Goal: Transaction & Acquisition: Subscribe to service/newsletter

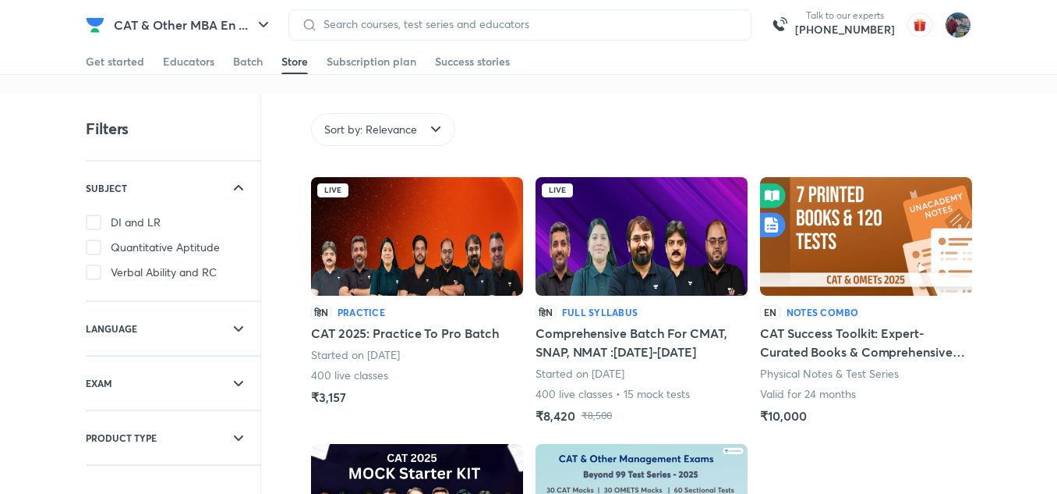
click at [83, 57] on div "Get started Educators Batch Store Subscription plan Success stories" at bounding box center [528, 62] width 1057 height 26
click at [108, 64] on div "Get started" at bounding box center [115, 62] width 58 height 16
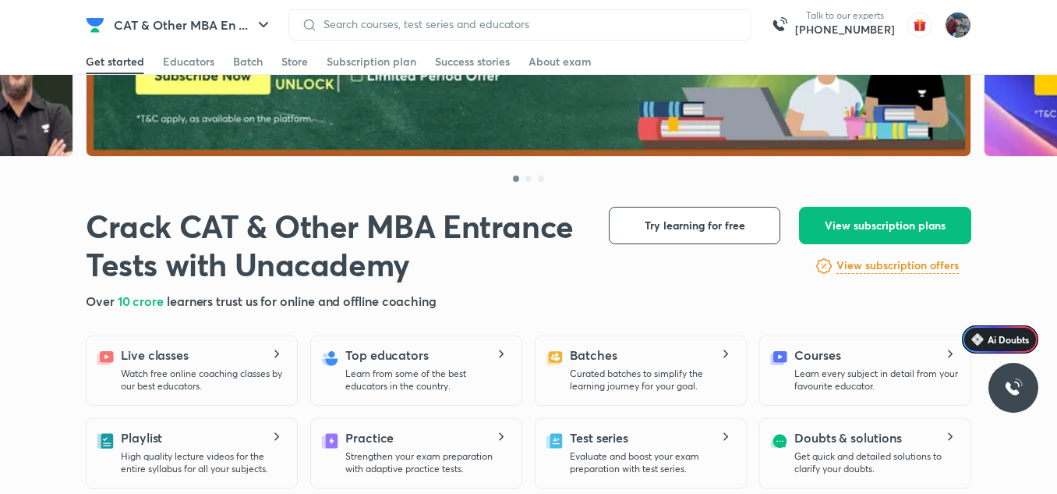
scroll to position [204, 0]
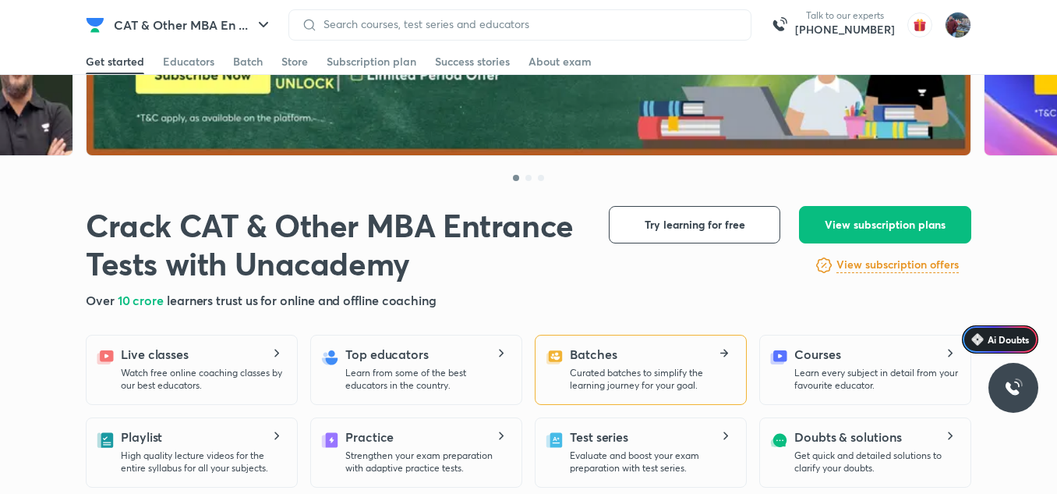
click at [627, 383] on p "Curated batches to simplify the learning journey for your goal." at bounding box center [652, 378] width 164 height 25
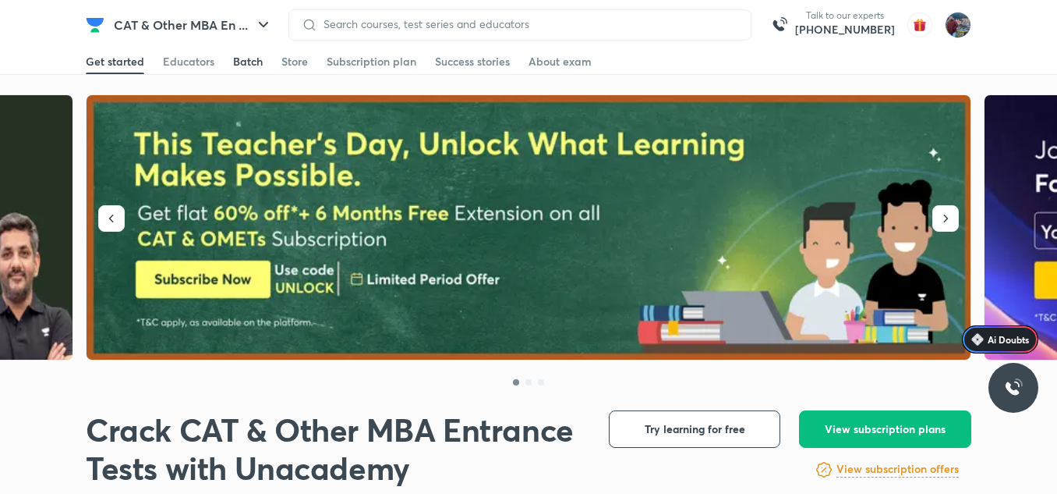
click at [239, 65] on div "Batch" at bounding box center [248, 62] width 30 height 16
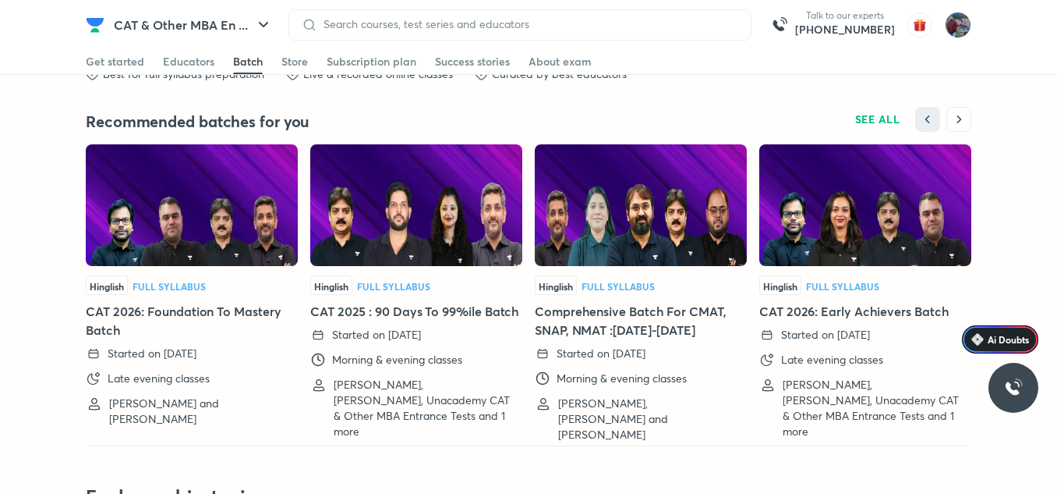
scroll to position [3481, 0]
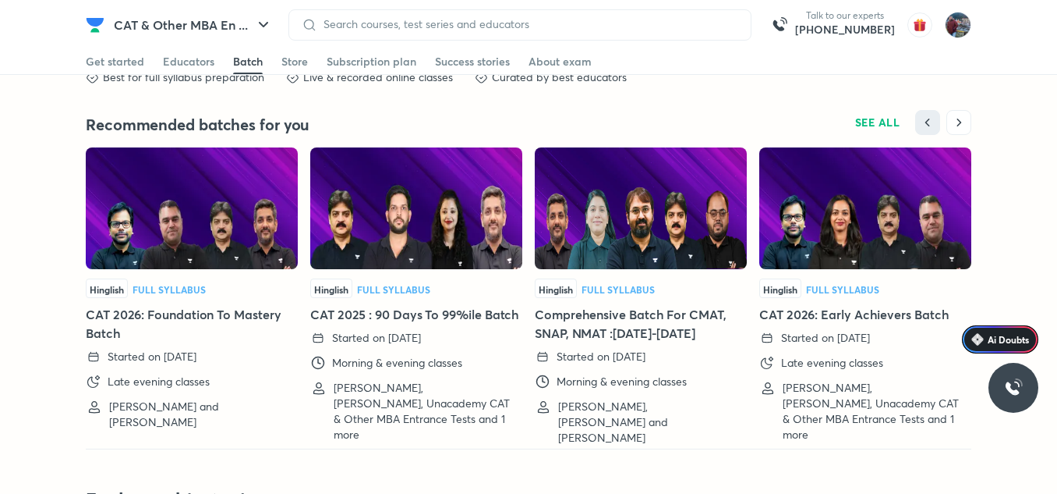
click at [419, 239] on img at bounding box center [416, 208] width 212 height 122
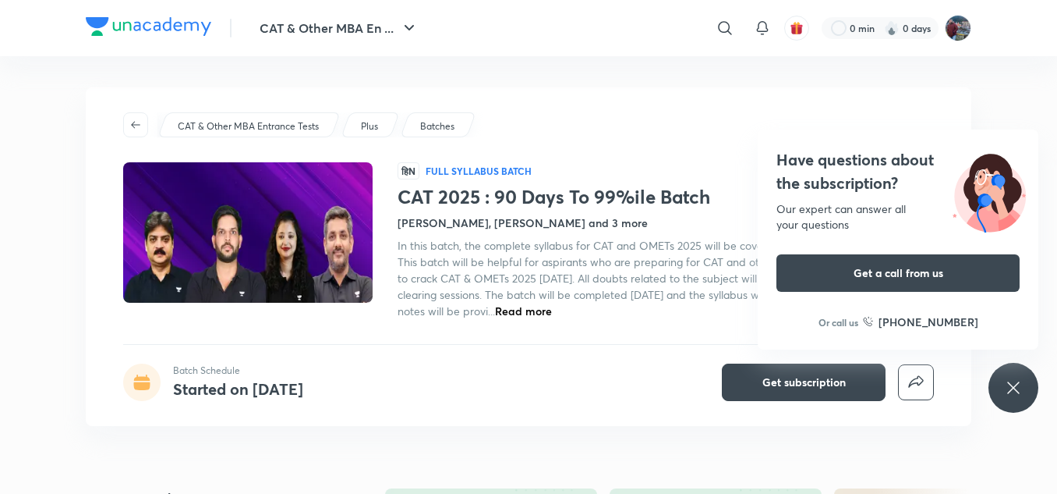
click at [1021, 377] on div "Have questions about the subscription? Our expert can answer all your questions…" at bounding box center [1014, 388] width 50 height 50
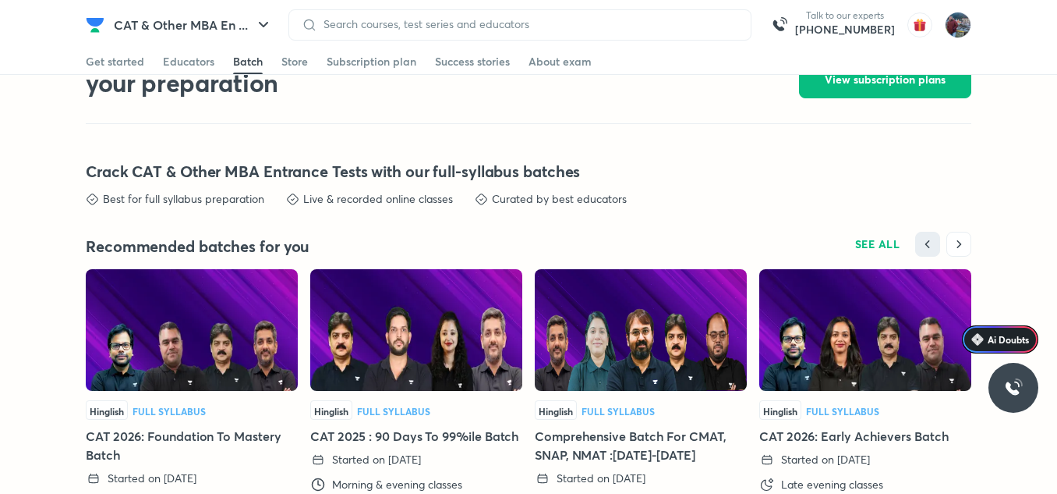
scroll to position [3379, 0]
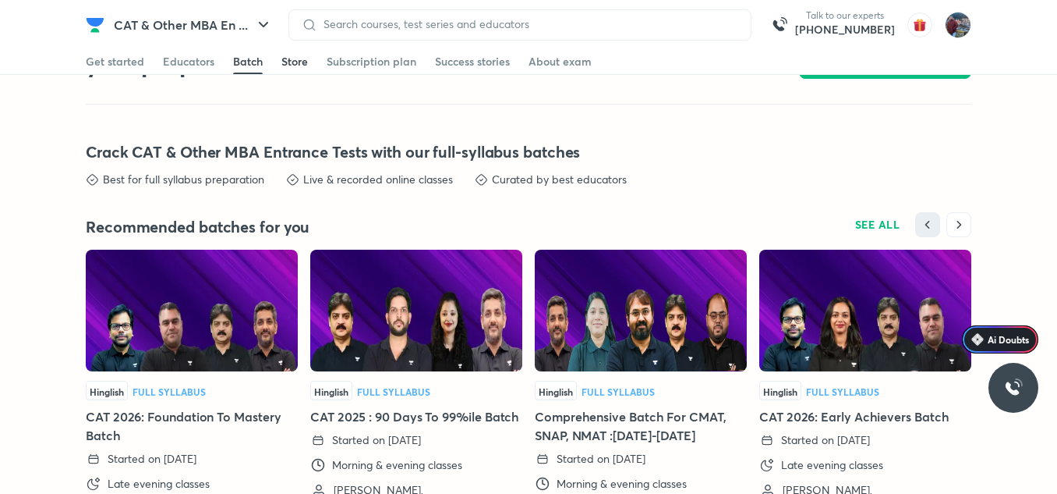
click at [302, 65] on div "Store" at bounding box center [294, 62] width 27 height 16
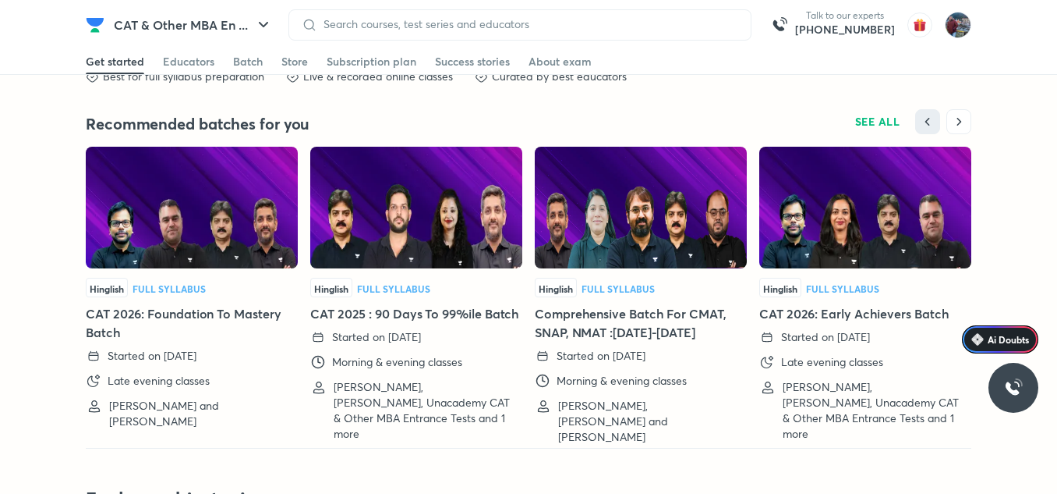
scroll to position [3483, 0]
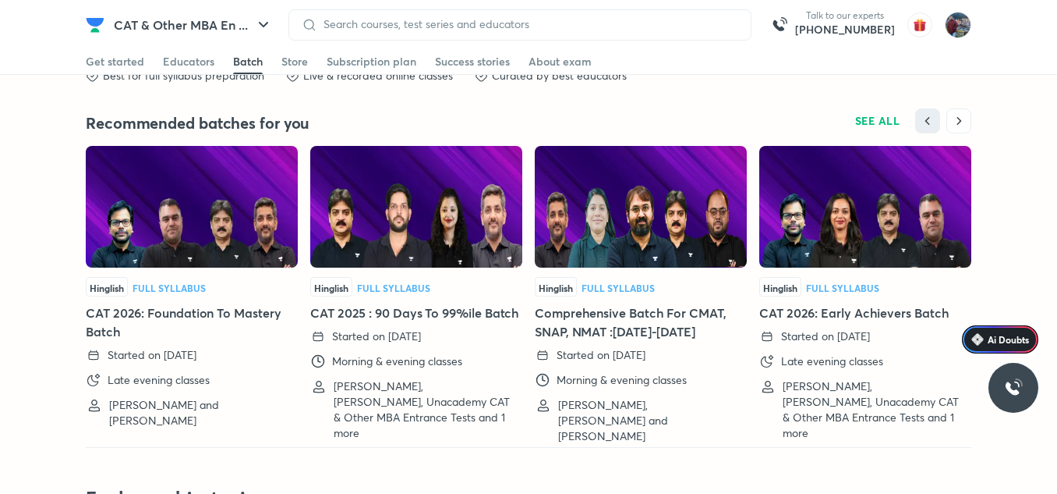
click at [419, 237] on img at bounding box center [416, 207] width 212 height 122
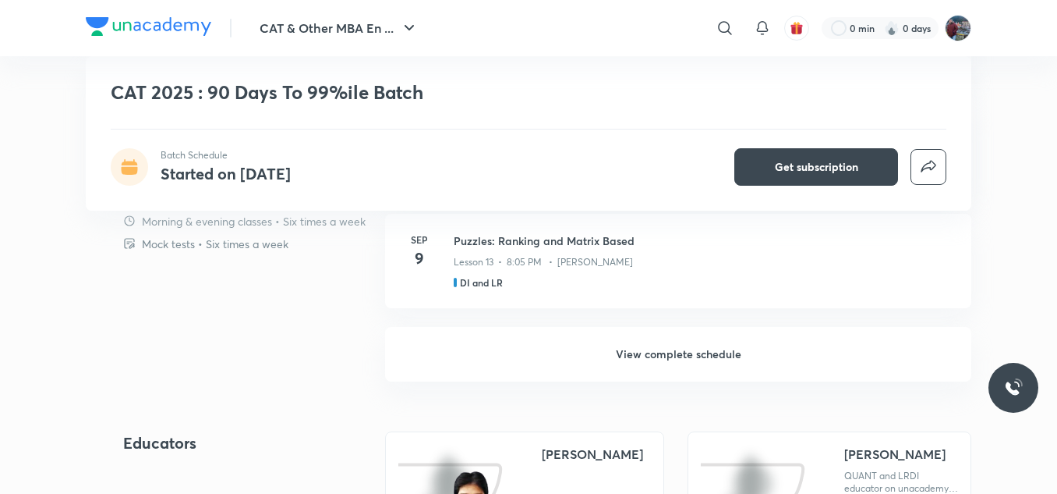
scroll to position [1506, 0]
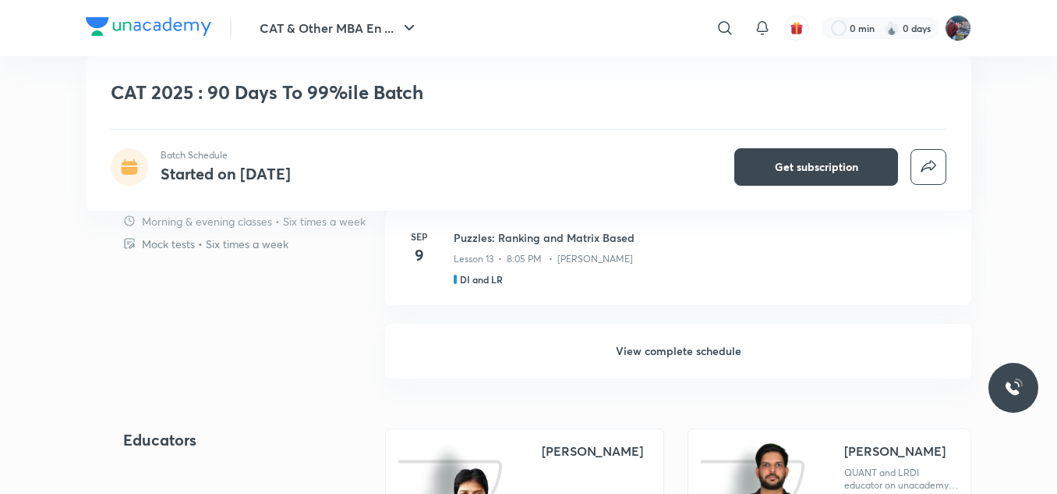
click at [680, 344] on h6 "View complete schedule" at bounding box center [678, 351] width 586 height 55
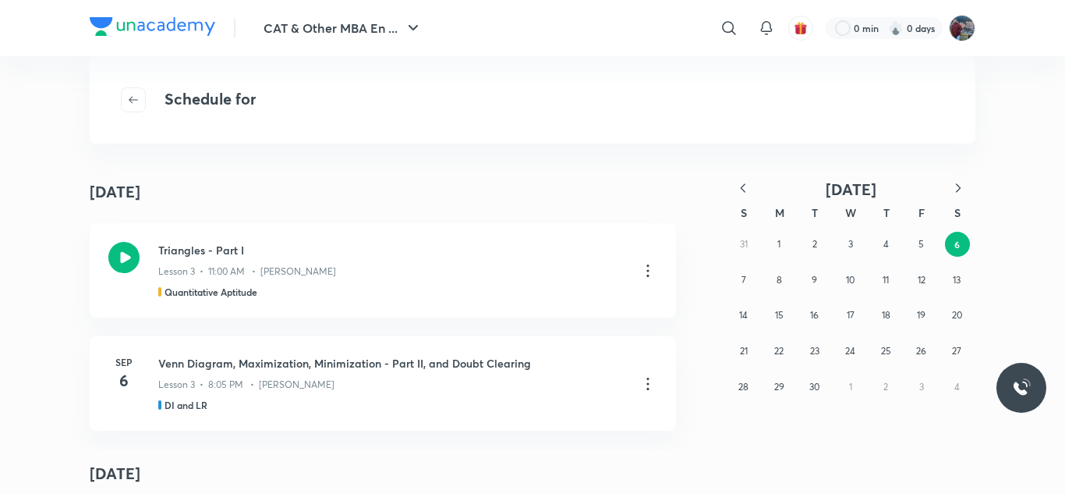
click at [745, 239] on div "31 1 2 3 4 5 6 7 8 9 10 11 12 13 14 15 16 17 18 19 20 21 22 23 24 25 26 27 28 2…" at bounding box center [850, 315] width 249 height 178
click at [748, 243] on div "31 1 2 3 4 5 6 7 8 9 10 11 12 13 14 15 16 17 18 19 20 21 22 23 24 25 26 27 28 2…" at bounding box center [850, 315] width 249 height 178
click at [767, 243] on button "1" at bounding box center [778, 244] width 25 height 25
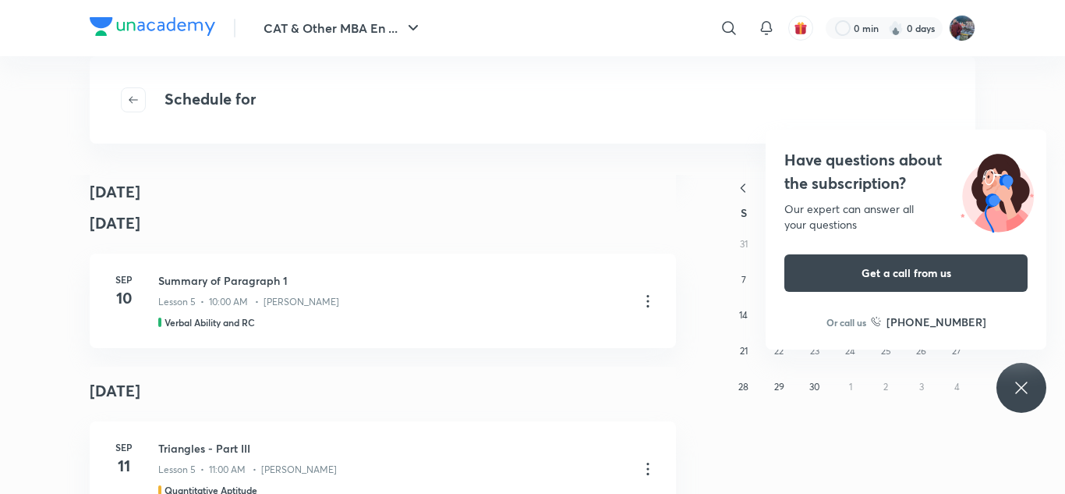
scroll to position [2063, 0]
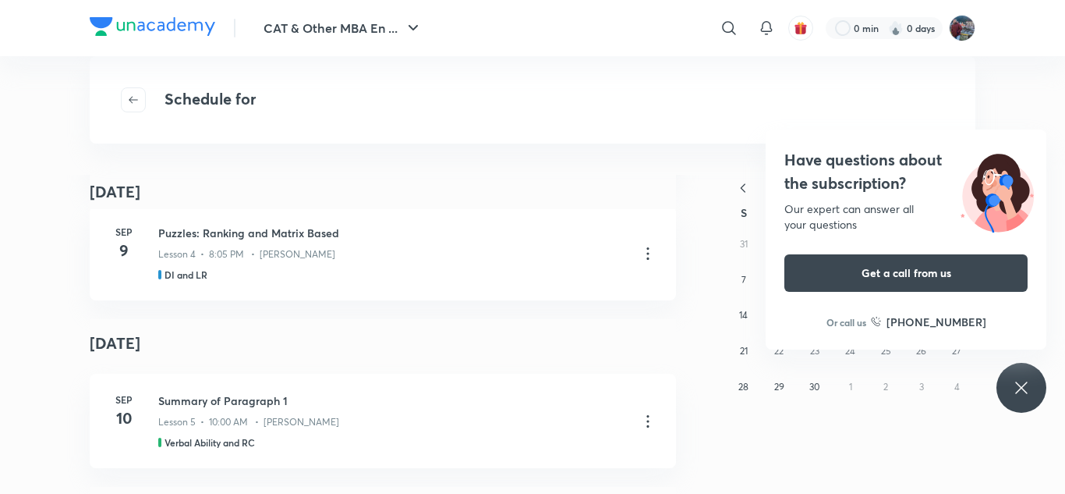
click at [1013, 384] on icon at bounding box center [1021, 387] width 19 height 19
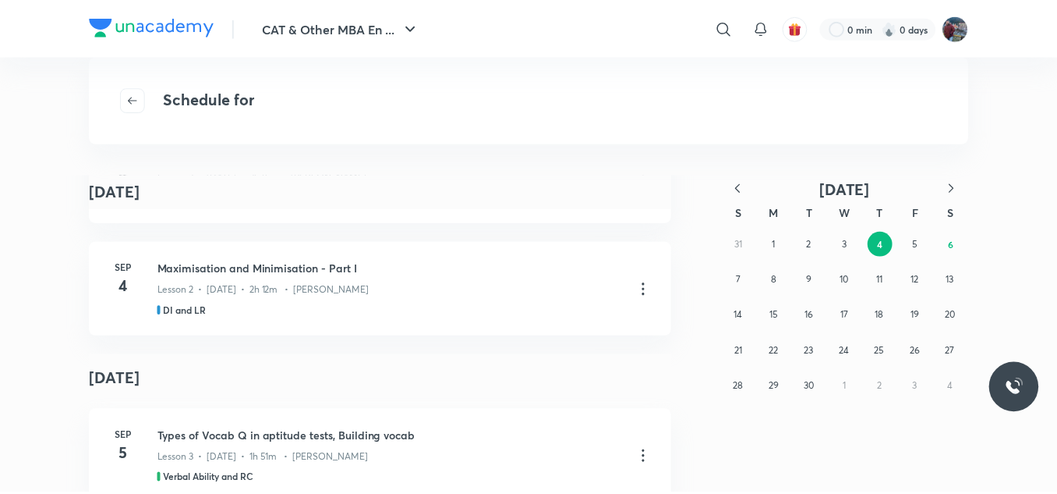
scroll to position [964, 0]
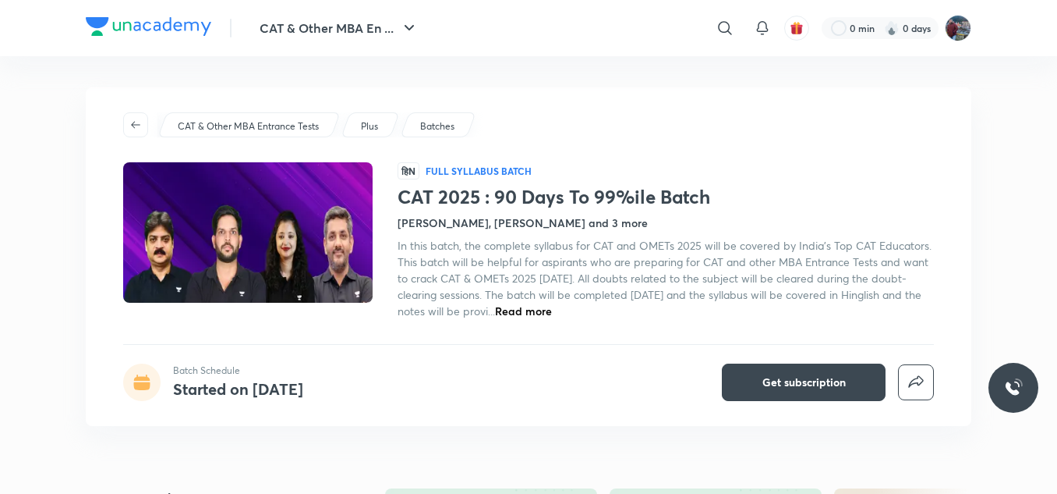
click at [144, 34] on img at bounding box center [149, 26] width 126 height 19
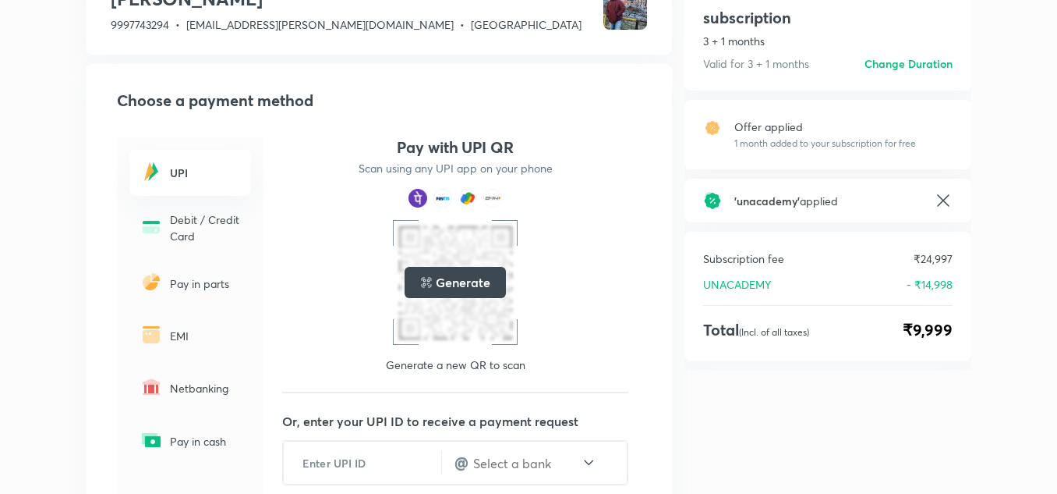
scroll to position [118, 0]
click at [181, 341] on p "EMI" at bounding box center [206, 335] width 72 height 16
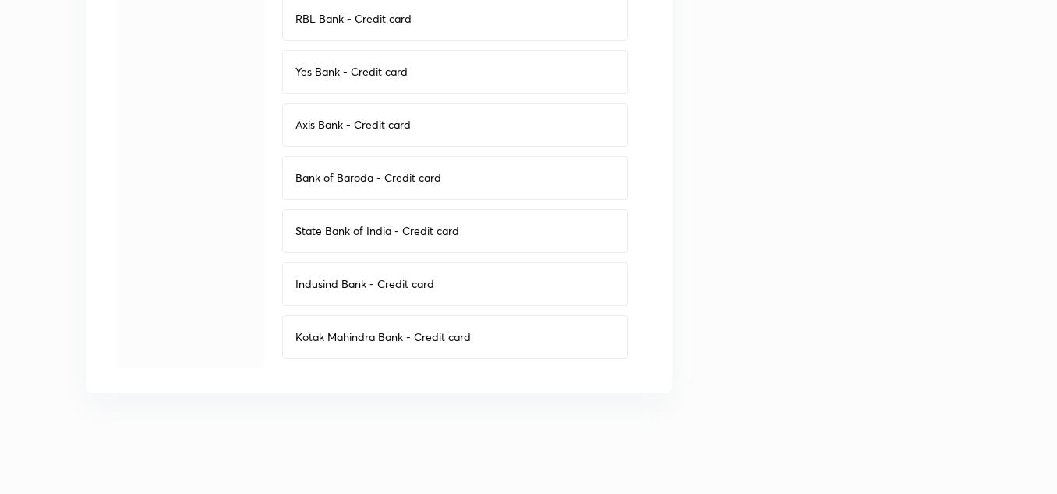
scroll to position [930, 0]
click at [356, 218] on div "State Bank of India - Credit card" at bounding box center [455, 229] width 346 height 44
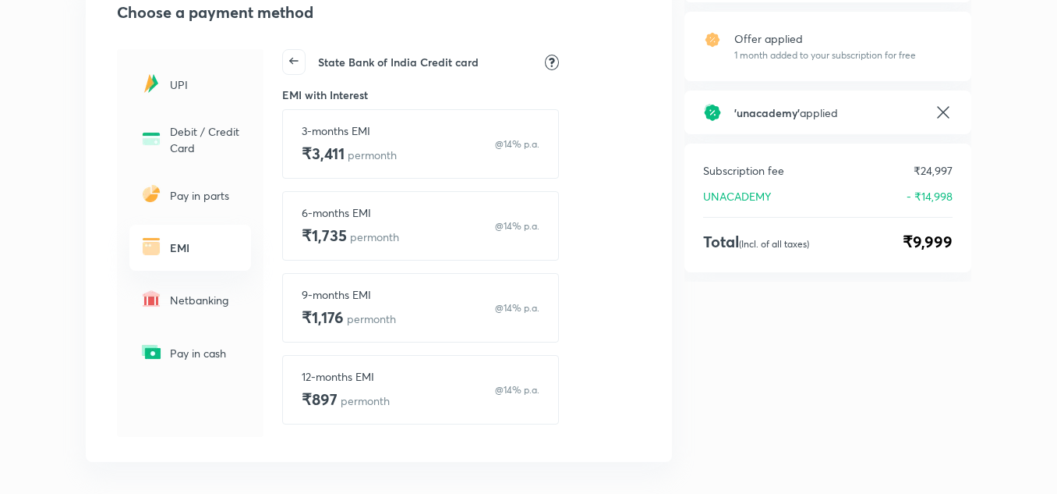
scroll to position [204, 0]
click at [381, 161] on p "per month" at bounding box center [372, 155] width 49 height 15
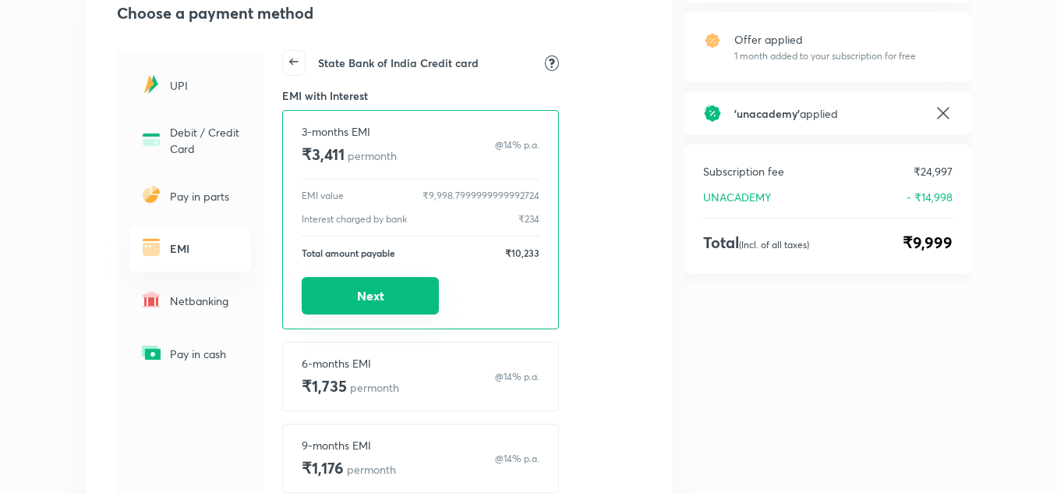
click at [384, 297] on button "Next" at bounding box center [370, 295] width 137 height 37
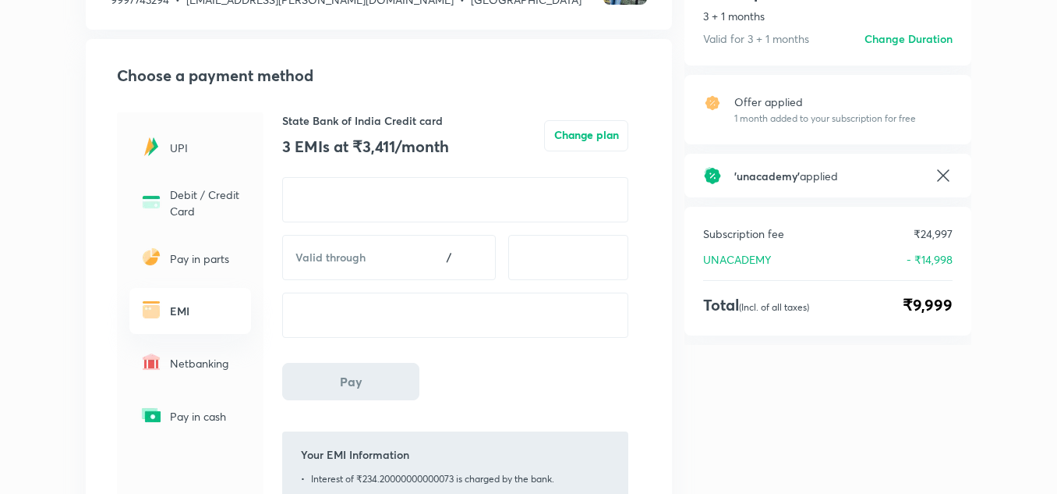
scroll to position [141, 0]
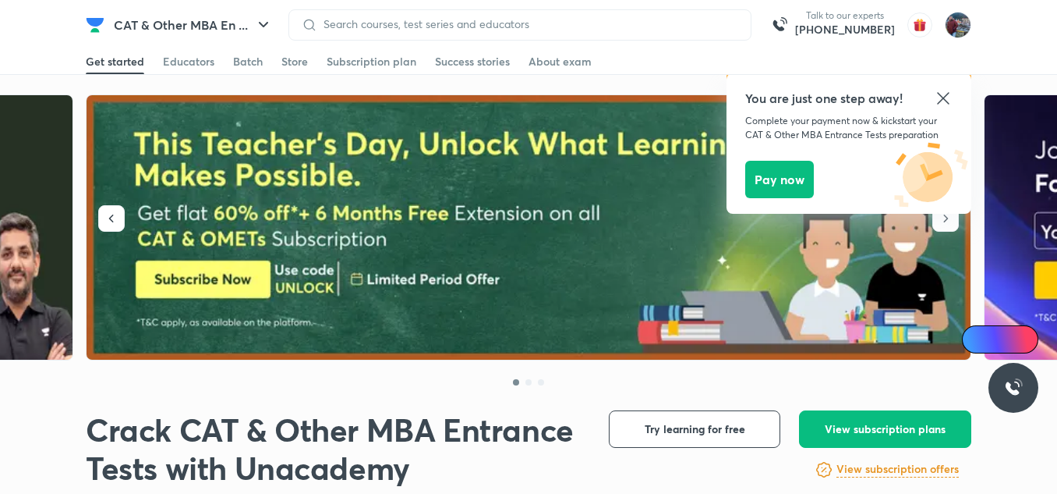
click at [943, 98] on icon at bounding box center [943, 98] width 12 height 12
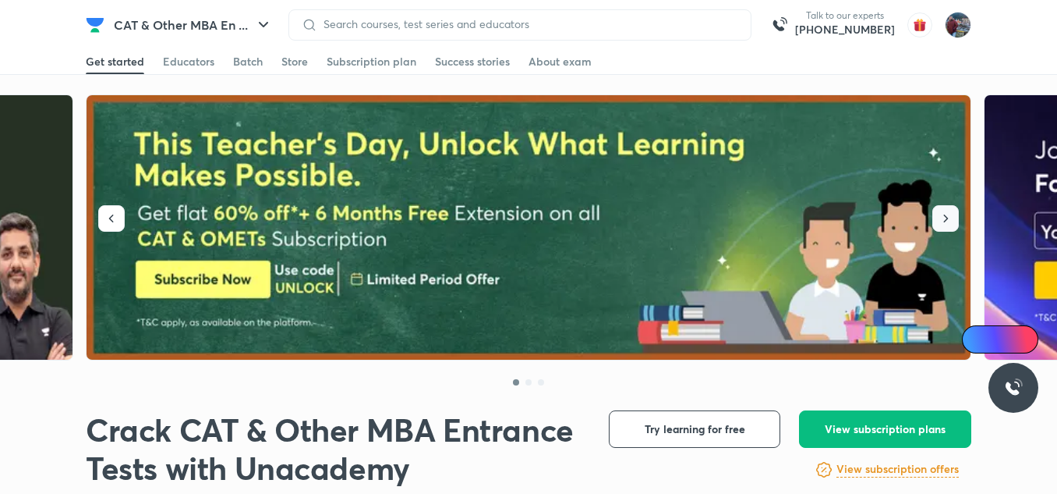
click at [937, 221] on button "button" at bounding box center [945, 218] width 27 height 27
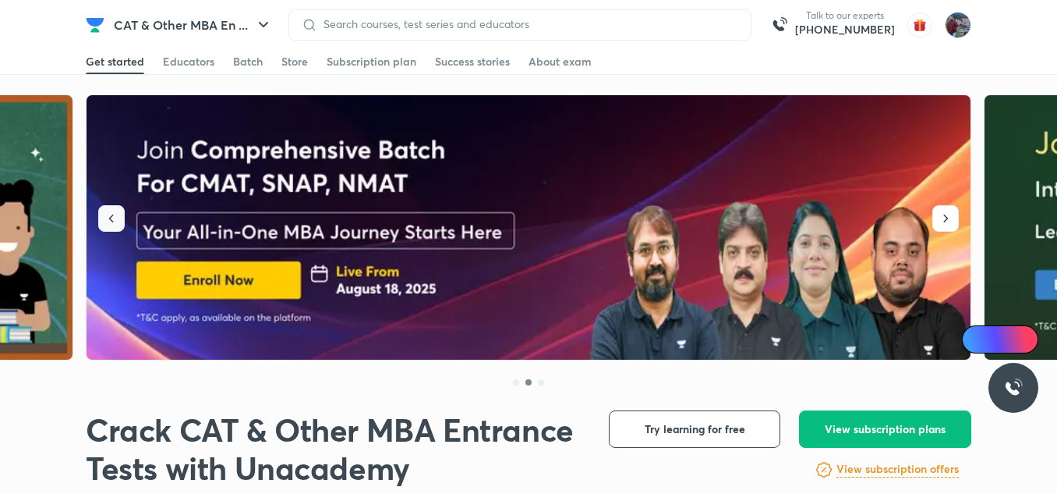
click at [115, 217] on icon "button" at bounding box center [112, 219] width 16 height 16
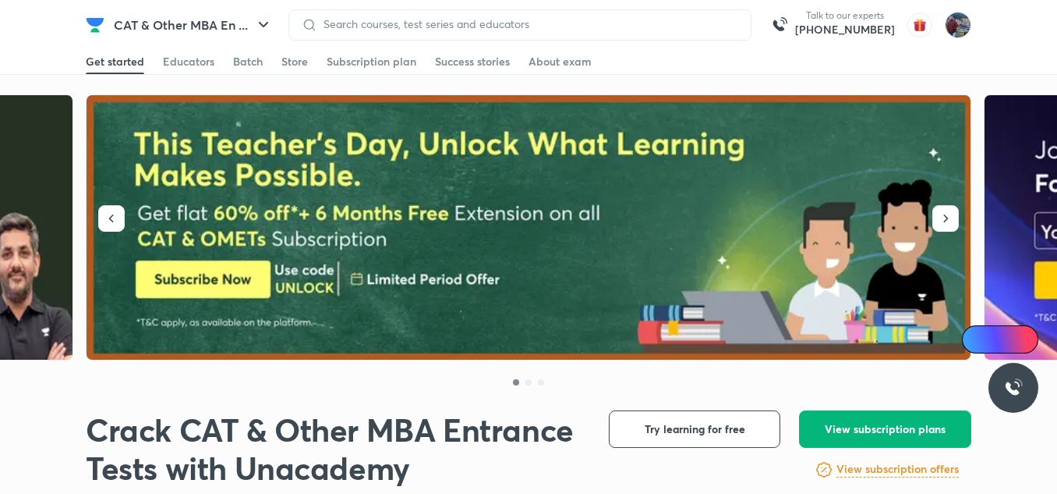
click at [841, 421] on span "View subscription plans" at bounding box center [885, 429] width 121 height 16
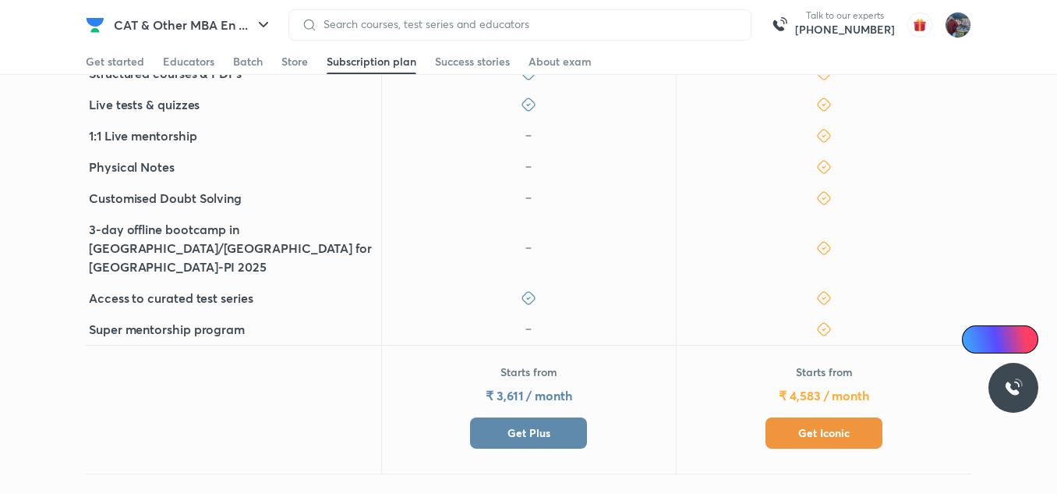
scroll to position [596, 0]
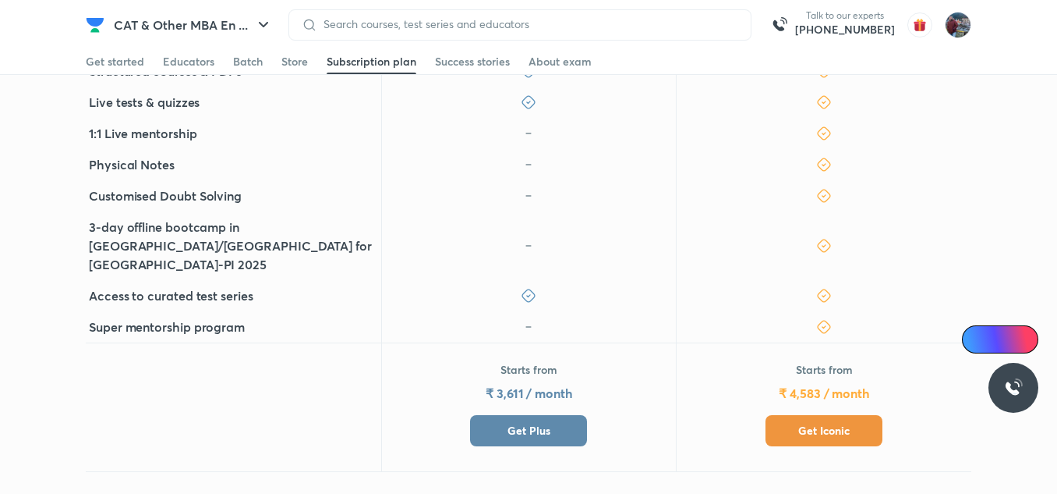
click at [797, 415] on button "Get Iconic" at bounding box center [824, 430] width 117 height 31
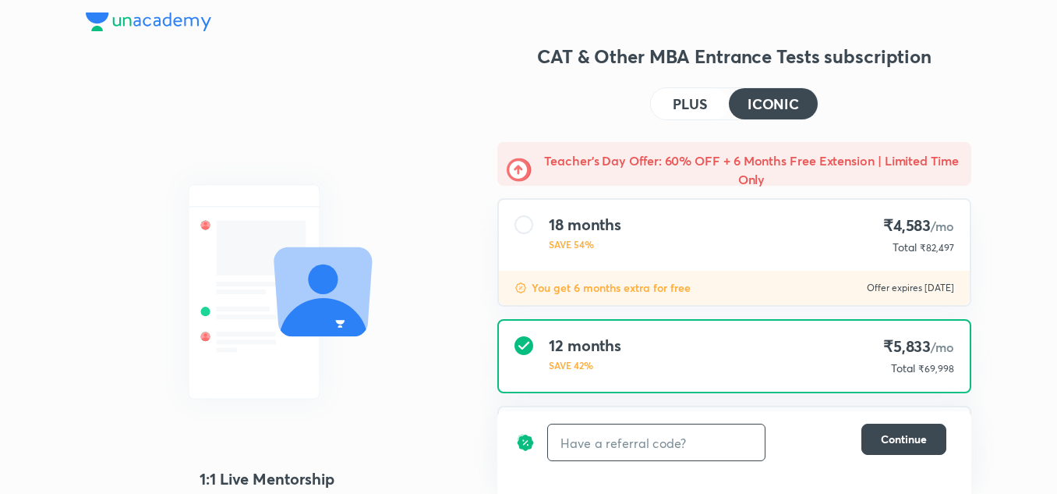
click at [595, 444] on input "text" at bounding box center [656, 442] width 217 height 37
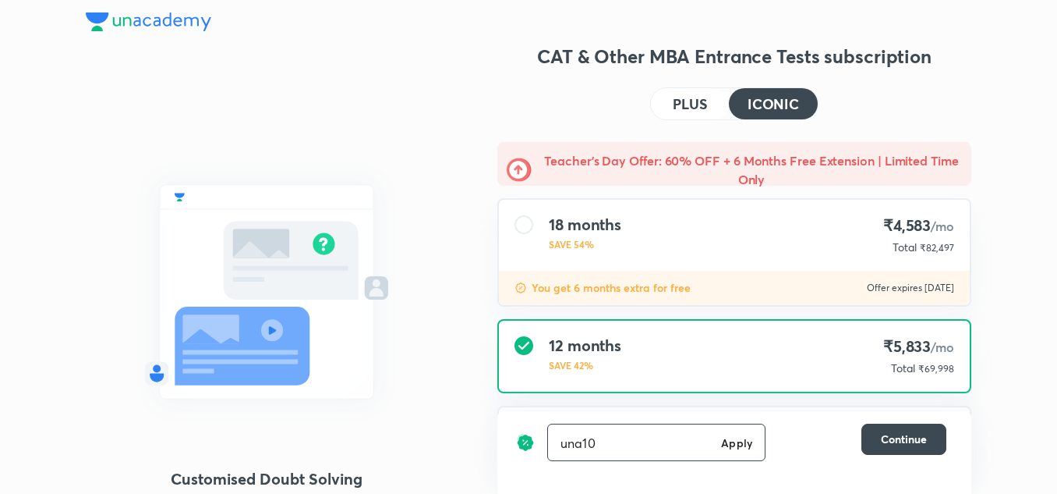
type input "una10"
click at [739, 446] on h6 "Apply" at bounding box center [736, 442] width 31 height 16
